Goal: Transaction & Acquisition: Book appointment/travel/reservation

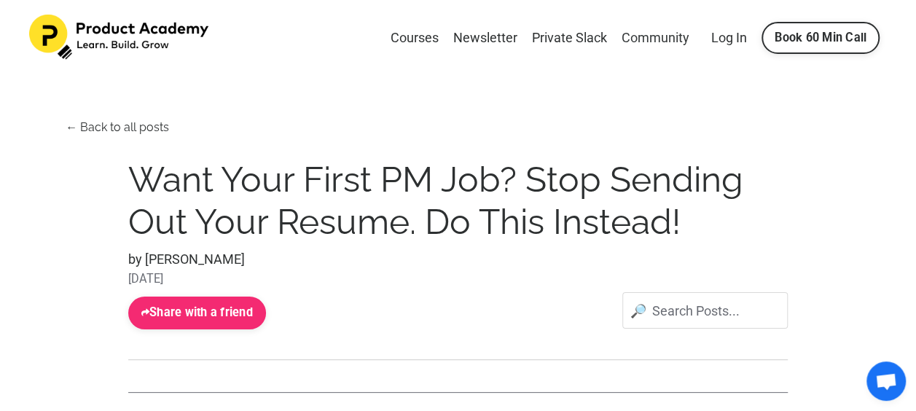
click at [647, 38] on link "Community" at bounding box center [655, 38] width 68 height 21
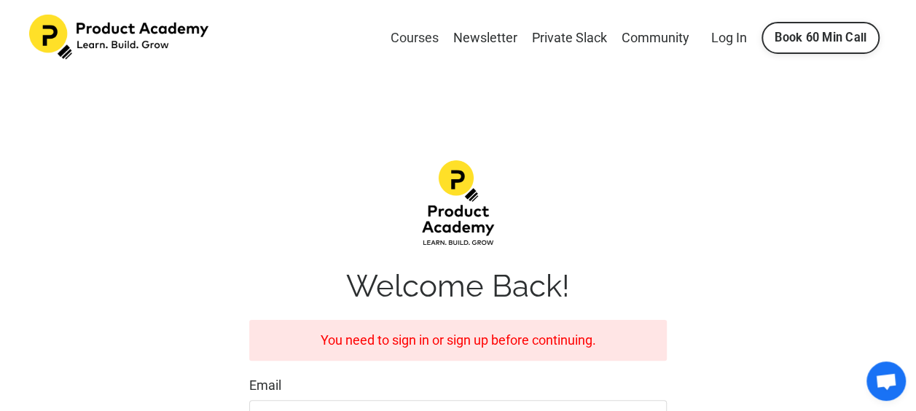
click at [401, 39] on link "Courses" at bounding box center [414, 38] width 48 height 21
click at [103, 19] on img at bounding box center [120, 37] width 182 height 45
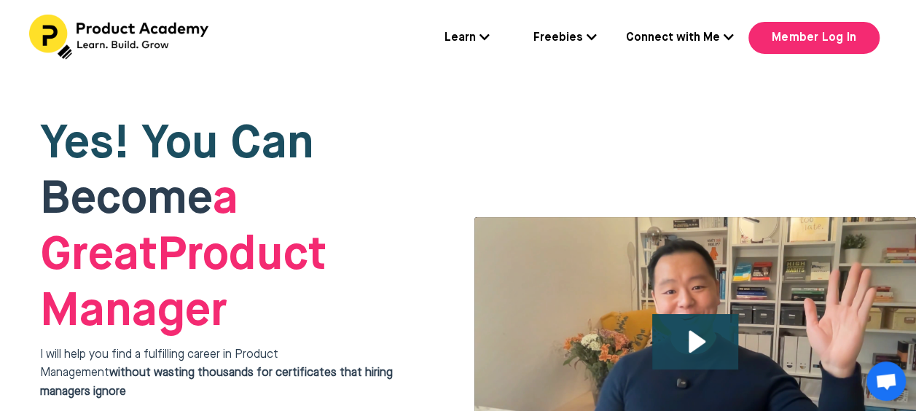
click at [713, 34] on link "Connect with Me" at bounding box center [680, 38] width 108 height 19
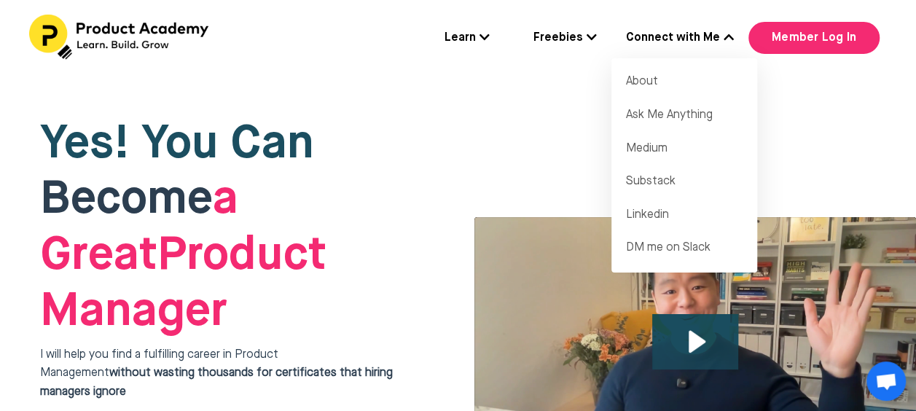
click at [586, 39] on link "Freebies" at bounding box center [564, 38] width 63 height 19
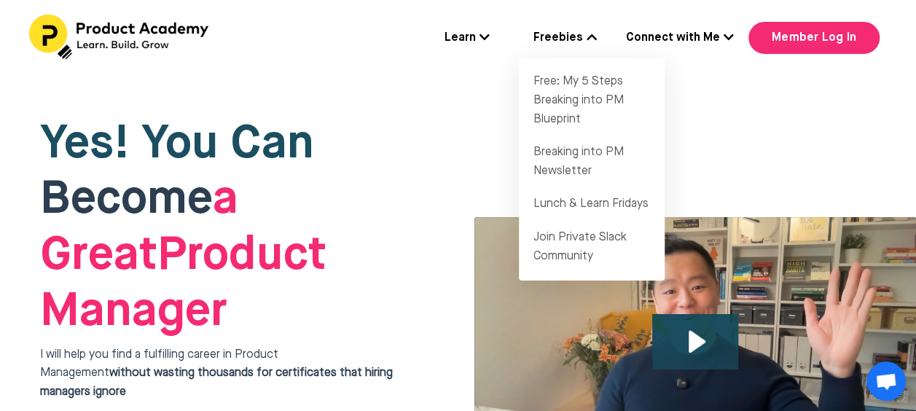
click at [482, 34] on icon at bounding box center [484, 37] width 10 height 12
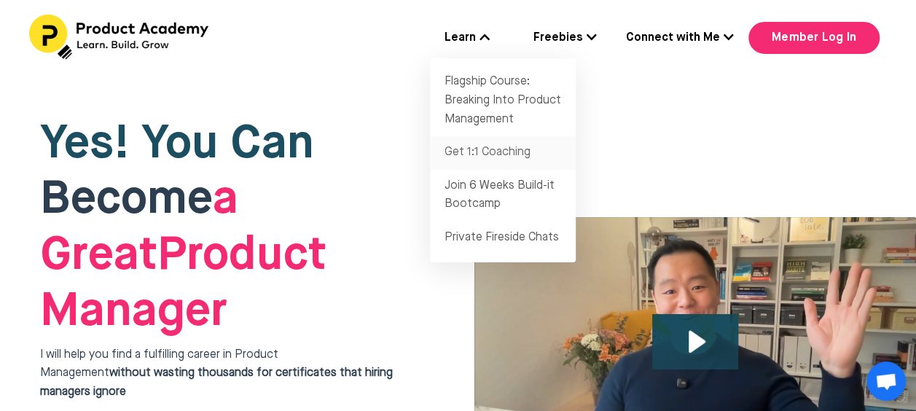
click at [484, 154] on link "Get 1:1 Coaching" at bounding box center [503, 153] width 146 height 34
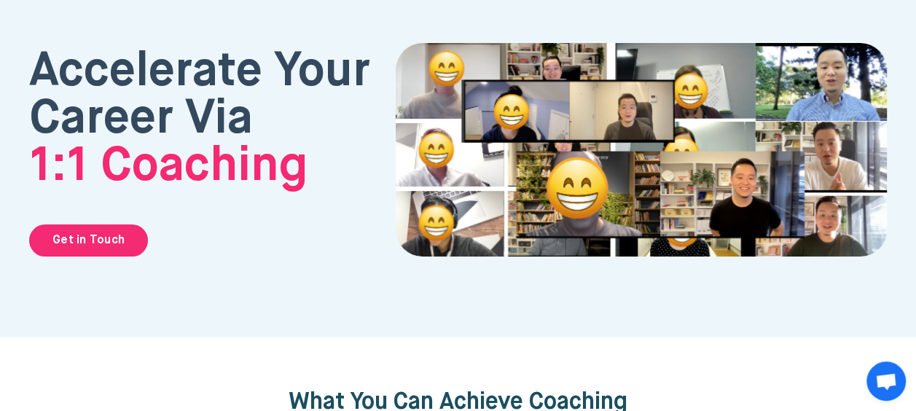
scroll to position [87, 0]
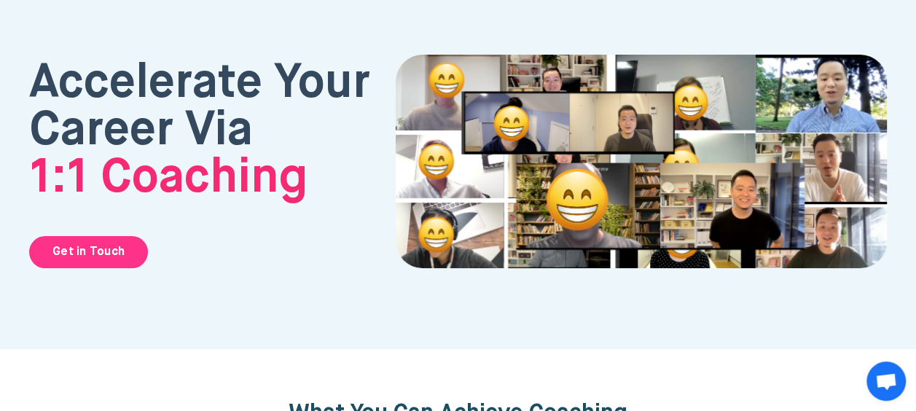
click at [80, 255] on link "Get in Touch" at bounding box center [88, 252] width 119 height 32
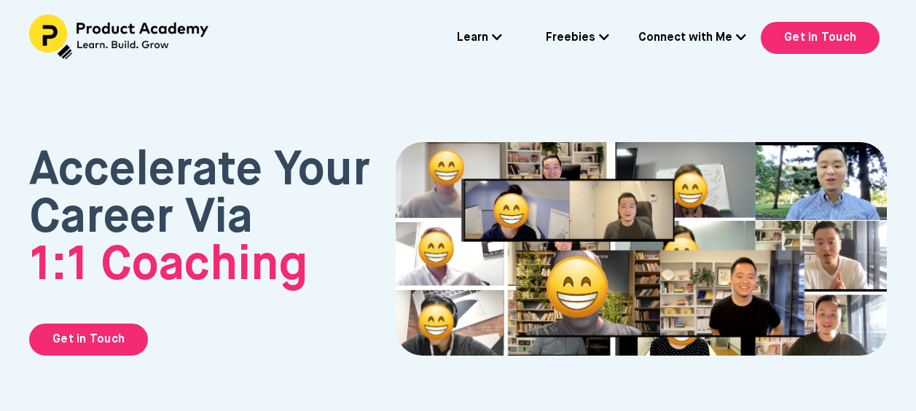
scroll to position [87, 0]
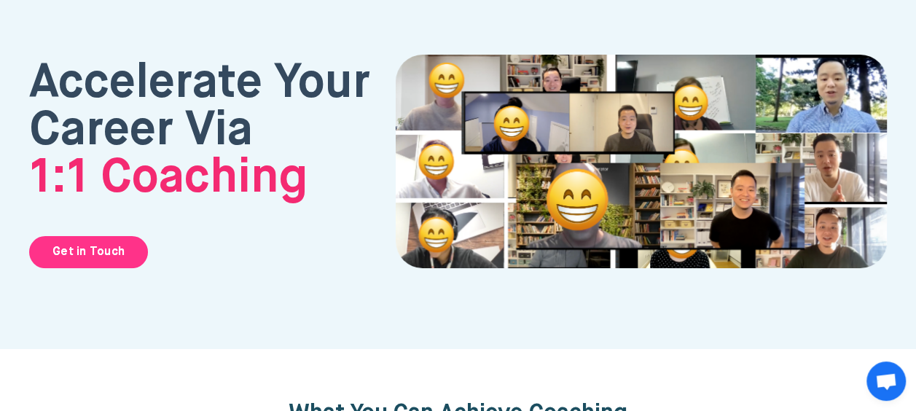
click at [115, 255] on link "Get in Touch" at bounding box center [88, 252] width 119 height 32
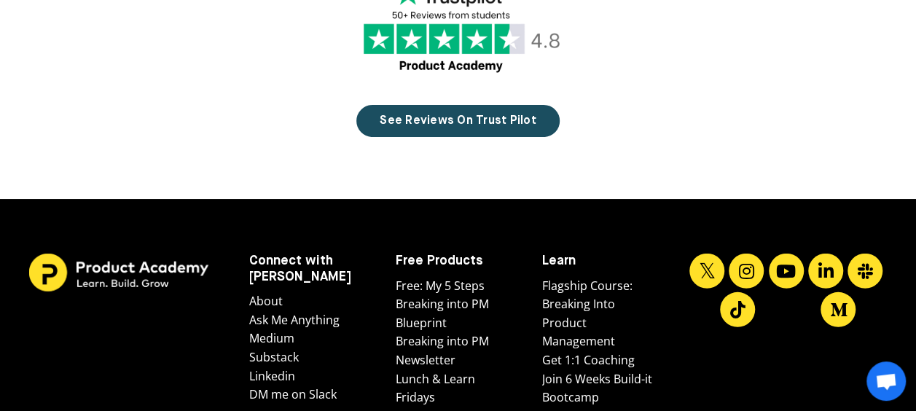
scroll to position [4811, 0]
